Goal: Task Accomplishment & Management: Manage account settings

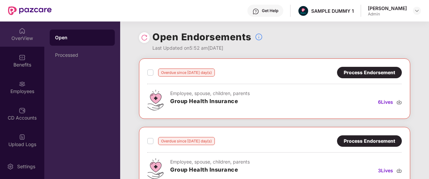
click at [14, 41] on div "OverView" at bounding box center [22, 34] width 44 height 25
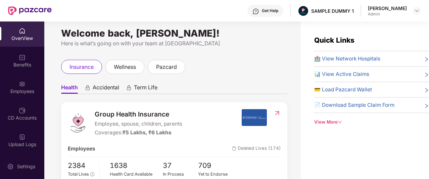
scroll to position [5, 0]
click at [132, 85] on div "Term Life" at bounding box center [142, 89] width 32 height 10
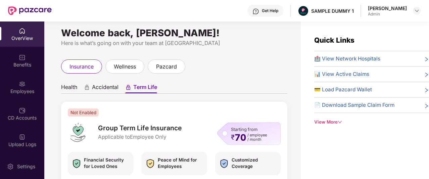
click at [113, 88] on span "Accidental" at bounding box center [105, 89] width 27 height 10
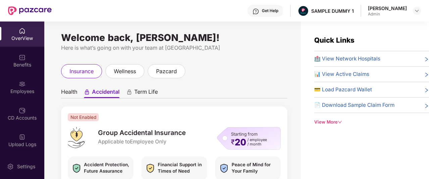
click at [140, 88] on span "Term Life" at bounding box center [146, 93] width 24 height 10
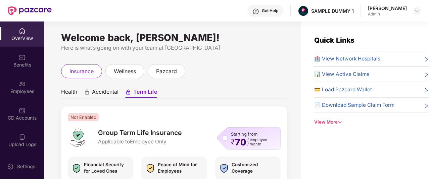
click at [75, 92] on span "Health" at bounding box center [69, 93] width 16 height 10
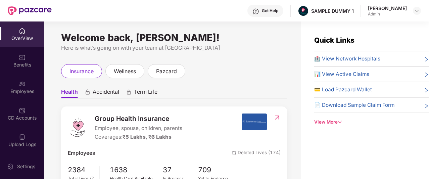
click at [259, 10] on img at bounding box center [256, 11] width 7 height 7
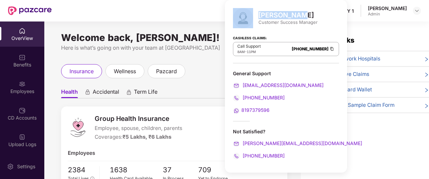
drag, startPoint x: 299, startPoint y: 15, endPoint x: 258, endPoint y: 14, distance: 40.3
click at [258, 14] on div "[PERSON_NAME] Customer Success Manager" at bounding box center [286, 18] width 106 height 20
click at [300, 15] on div "[PERSON_NAME]" at bounding box center [288, 15] width 59 height 8
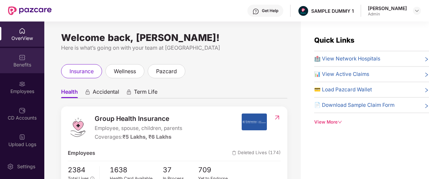
click at [22, 55] on img at bounding box center [22, 57] width 7 height 7
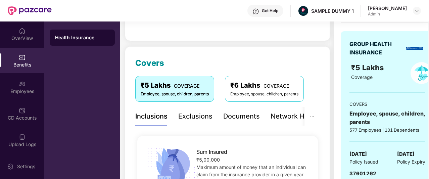
scroll to position [62, 0]
click at [193, 116] on div "Exclusions" at bounding box center [195, 117] width 34 height 10
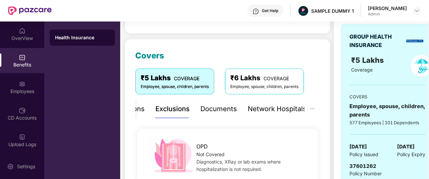
scroll to position [70, 0]
click at [215, 110] on div "Documents" at bounding box center [219, 109] width 37 height 10
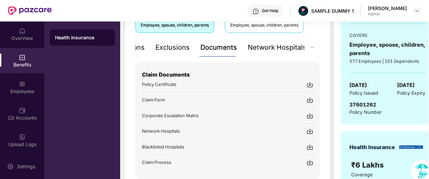
scroll to position [132, 0]
click at [274, 47] on div "Network Hospitals" at bounding box center [277, 47] width 59 height 10
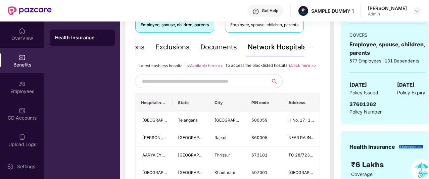
click at [217, 84] on input "text" at bounding box center [199, 81] width 115 height 10
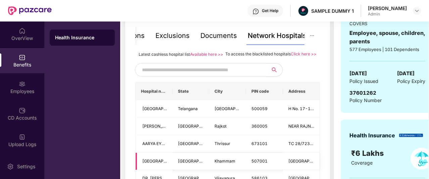
scroll to position [142, 0]
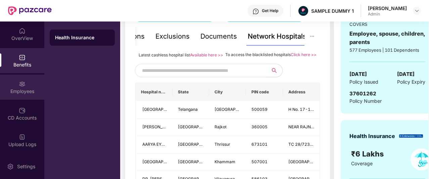
click at [15, 94] on div "Employees" at bounding box center [22, 91] width 44 height 7
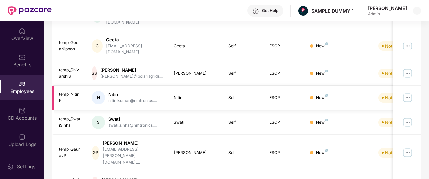
scroll to position [0, 0]
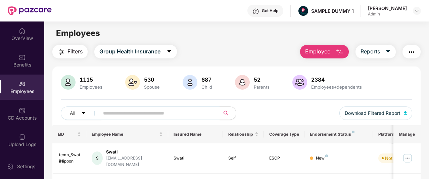
click at [325, 49] on span "Employee" at bounding box center [317, 51] width 25 height 8
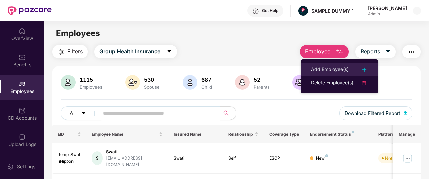
click at [318, 68] on div "Add Employee(s)" at bounding box center [330, 70] width 38 height 8
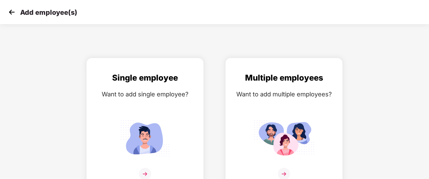
scroll to position [11, 0]
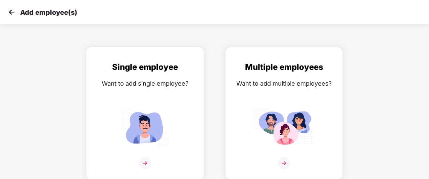
click at [132, 120] on img at bounding box center [145, 128] width 60 height 42
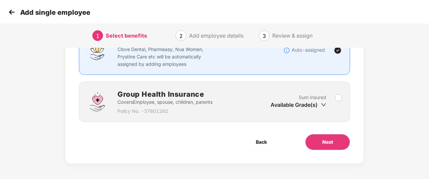
scroll to position [67, 0]
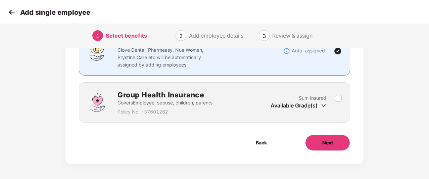
click at [319, 137] on button "Next" at bounding box center [327, 143] width 45 height 16
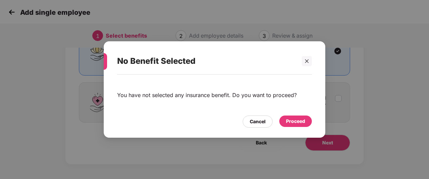
click at [292, 122] on div "Proceed" at bounding box center [295, 121] width 19 height 7
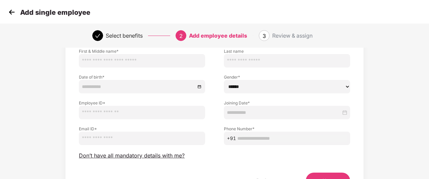
scroll to position [50, 0]
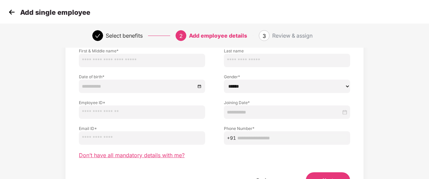
click at [147, 155] on span "Don’t have all mandatory details with me?" at bounding box center [132, 155] width 106 height 7
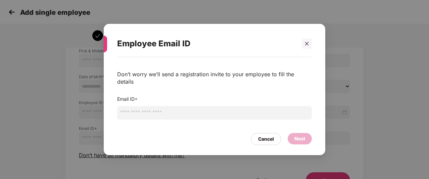
click at [155, 112] on input "email" at bounding box center [214, 112] width 195 height 13
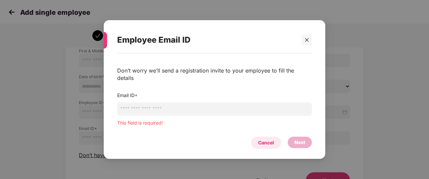
click at [268, 139] on div "Cancel" at bounding box center [266, 142] width 16 height 7
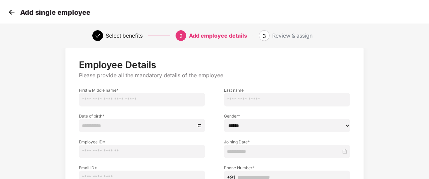
scroll to position [44, 0]
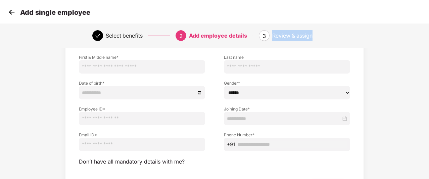
drag, startPoint x: 273, startPoint y: 34, endPoint x: 321, endPoint y: 34, distance: 47.7
click at [321, 34] on div "Review & assign" at bounding box center [305, 35] width 65 height 11
click at [11, 11] on img at bounding box center [12, 12] width 10 height 10
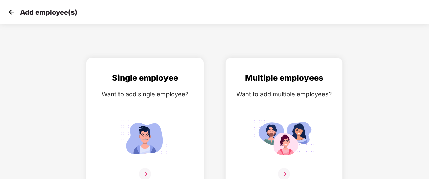
scroll to position [11, 0]
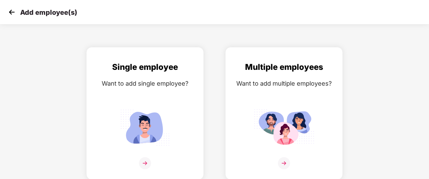
click at [11, 12] on img at bounding box center [12, 12] width 10 height 10
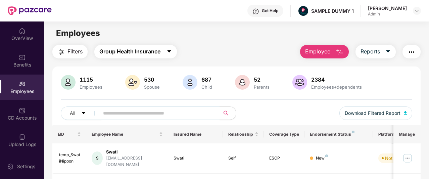
click at [163, 52] on button "Group Health Insurance" at bounding box center [135, 51] width 83 height 13
click at [207, 48] on div "Filters Group Health Insurance Employee Reports" at bounding box center [236, 51] width 369 height 13
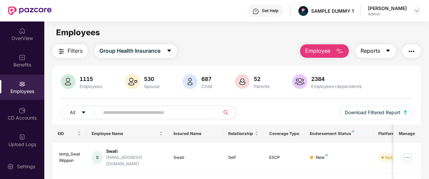
click at [383, 54] on button "Reports" at bounding box center [376, 50] width 40 height 13
click at [282, 56] on div "Filters Group Health Insurance Employee Reports" at bounding box center [236, 50] width 369 height 13
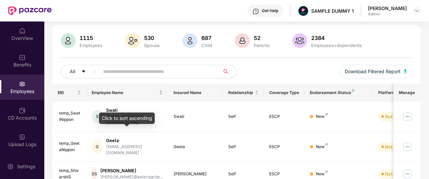
scroll to position [42, 0]
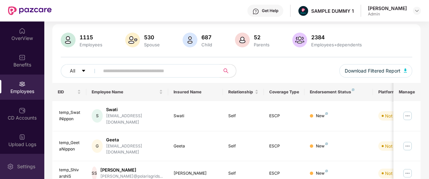
click at [10, 165] on img at bounding box center [10, 166] width 7 height 7
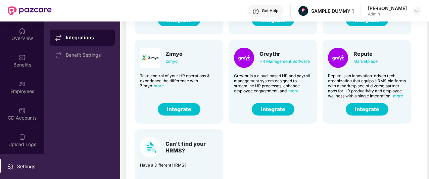
scroll to position [30, 0]
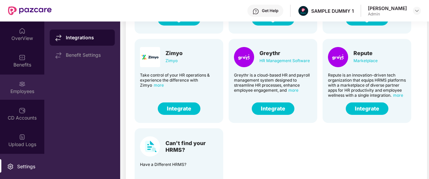
click at [8, 89] on div "Employees" at bounding box center [22, 91] width 44 height 7
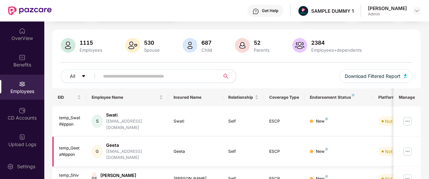
scroll to position [39, 0]
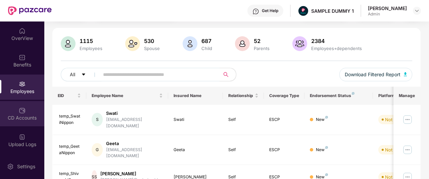
click at [20, 110] on img at bounding box center [22, 110] width 7 height 7
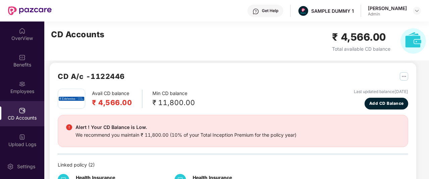
scroll to position [6, 0]
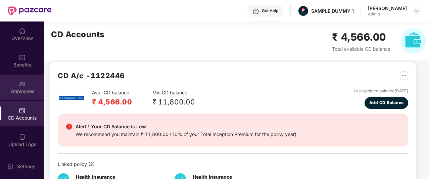
click at [19, 86] on img at bounding box center [22, 84] width 7 height 7
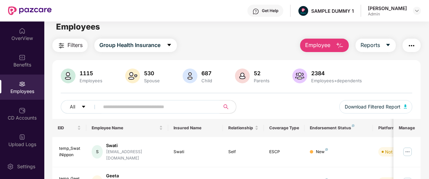
click at [320, 45] on span "Employee" at bounding box center [317, 45] width 25 height 8
click at [265, 35] on main "Employees Filters Group Health Insurance Employee Reports 1115 Employees 530 Sp…" at bounding box center [236, 104] width 385 height 179
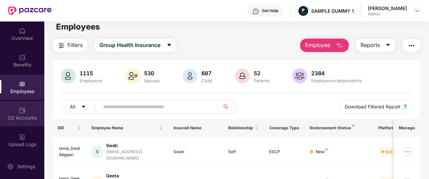
click at [17, 115] on div "CD Accounts" at bounding box center [22, 118] width 44 height 7
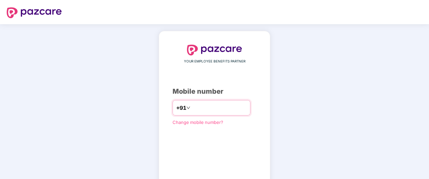
type input "**********"
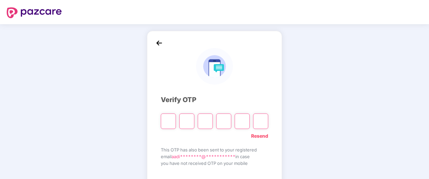
type input "*"
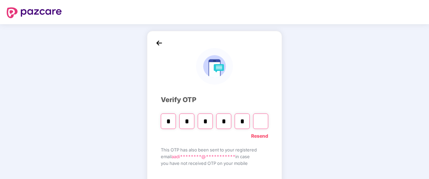
type input "*"
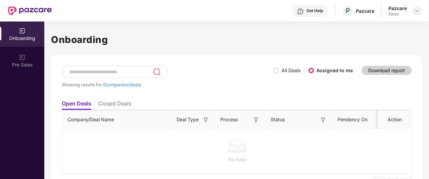
click at [416, 14] on div at bounding box center [417, 11] width 8 height 8
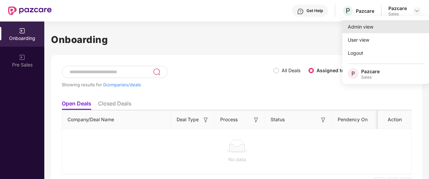
click at [375, 28] on div "Admin view" at bounding box center [386, 26] width 87 height 13
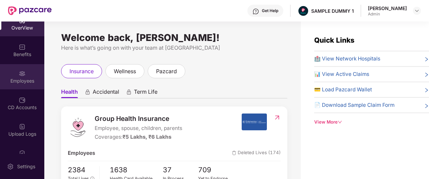
scroll to position [11, 0]
click at [15, 96] on div "CD Accounts" at bounding box center [22, 102] width 44 height 25
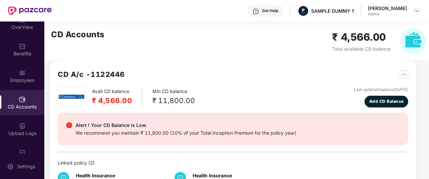
scroll to position [8, 0]
click at [388, 98] on span "Add CD Balance" at bounding box center [387, 101] width 35 height 6
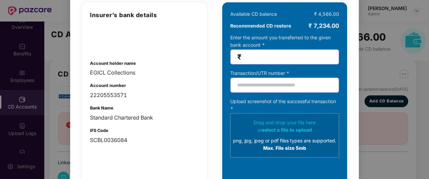
scroll to position [59, 0]
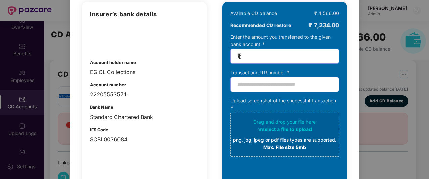
click at [264, 56] on input "number" at bounding box center [287, 56] width 89 height 8
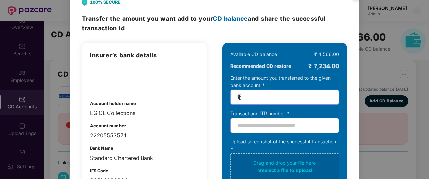
scroll to position [0, 0]
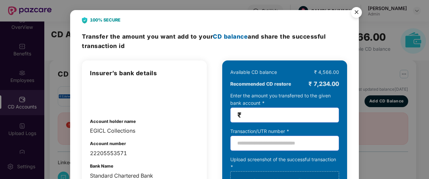
click at [358, 10] on img "Close" at bounding box center [356, 13] width 19 height 19
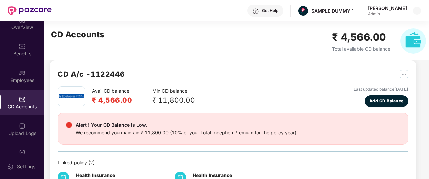
click at [274, 112] on div "Avail CD balance ₹ 4,566.00 Min CD balance ₹ 11,800.00 Last updated balance 23 …" at bounding box center [233, 140] width 351 height 108
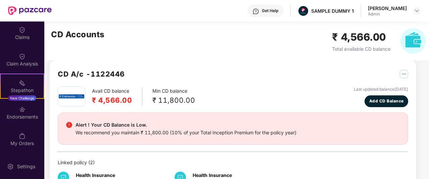
scroll to position [135, 0]
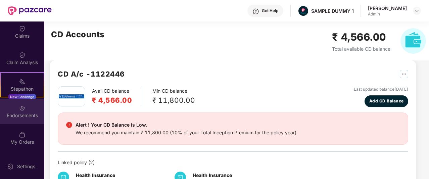
click at [19, 110] on img at bounding box center [22, 108] width 7 height 7
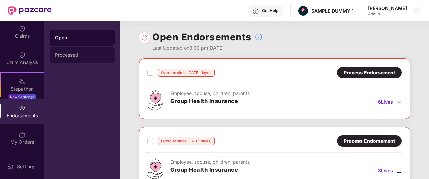
click at [71, 55] on div "Processed" at bounding box center [82, 54] width 54 height 5
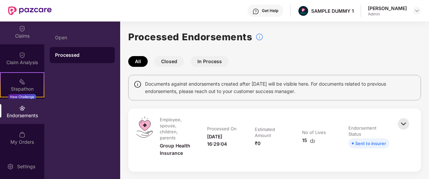
click at [25, 33] on div "Claims" at bounding box center [22, 36] width 44 height 7
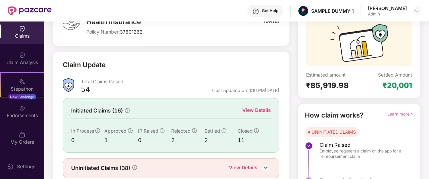
scroll to position [59, 0]
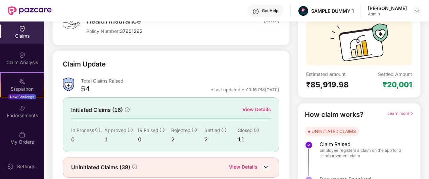
click at [257, 109] on div "View Details" at bounding box center [257, 109] width 29 height 7
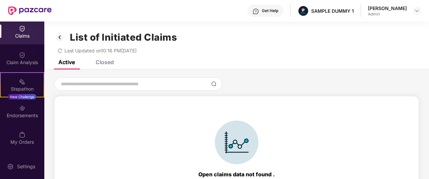
click at [97, 63] on div "Closed" at bounding box center [105, 62] width 18 height 7
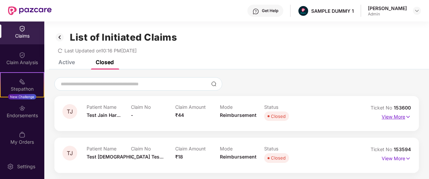
click at [398, 116] on p "View More" at bounding box center [396, 116] width 29 height 9
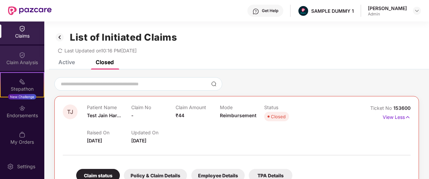
click at [20, 55] on img at bounding box center [22, 55] width 7 height 7
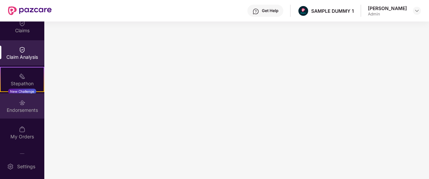
scroll to position [159, 0]
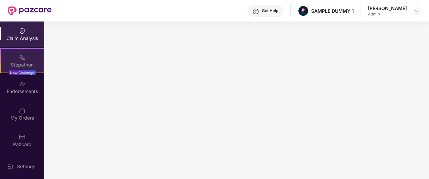
click at [17, 68] on div "Stepathon" at bounding box center [22, 64] width 43 height 7
